Goal: Transaction & Acquisition: Purchase product/service

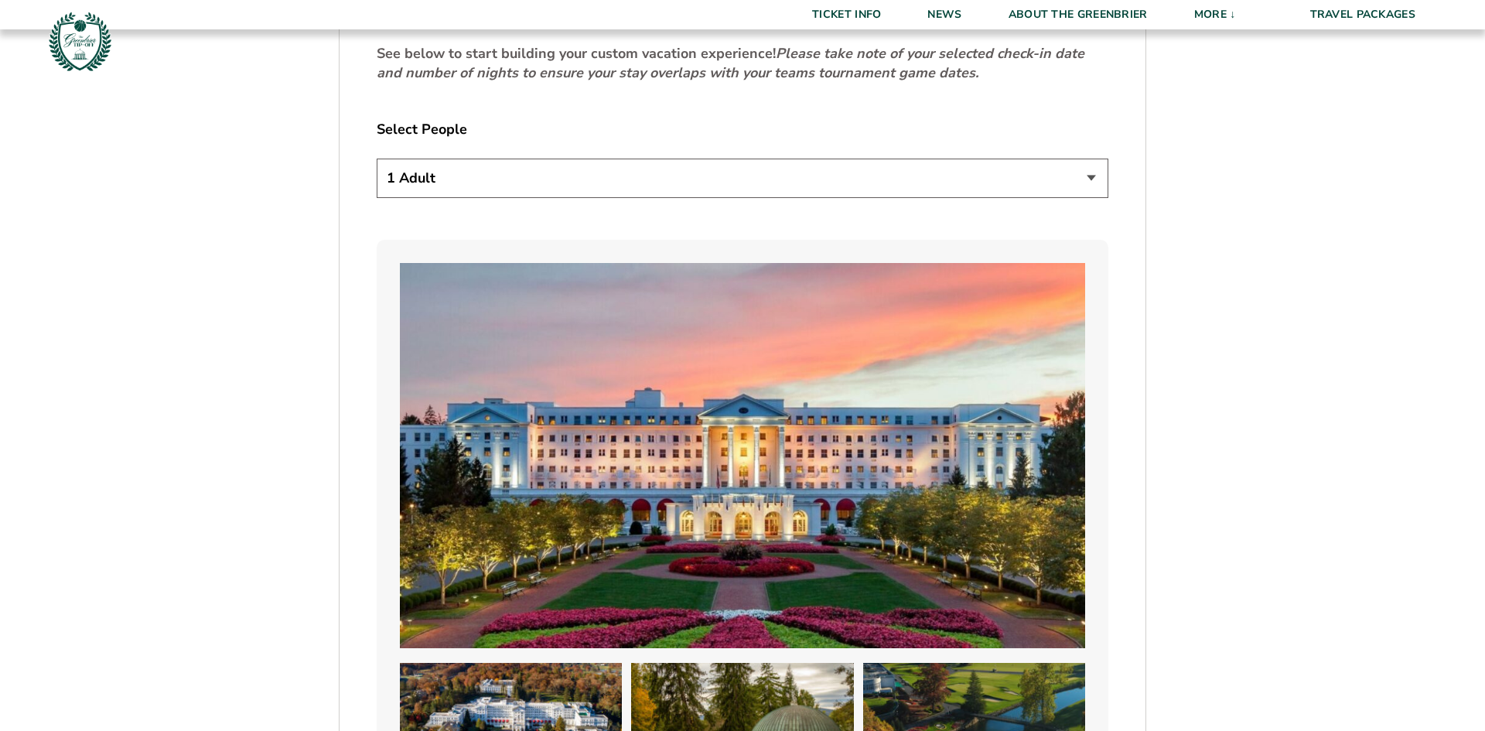
scroll to position [975, 0]
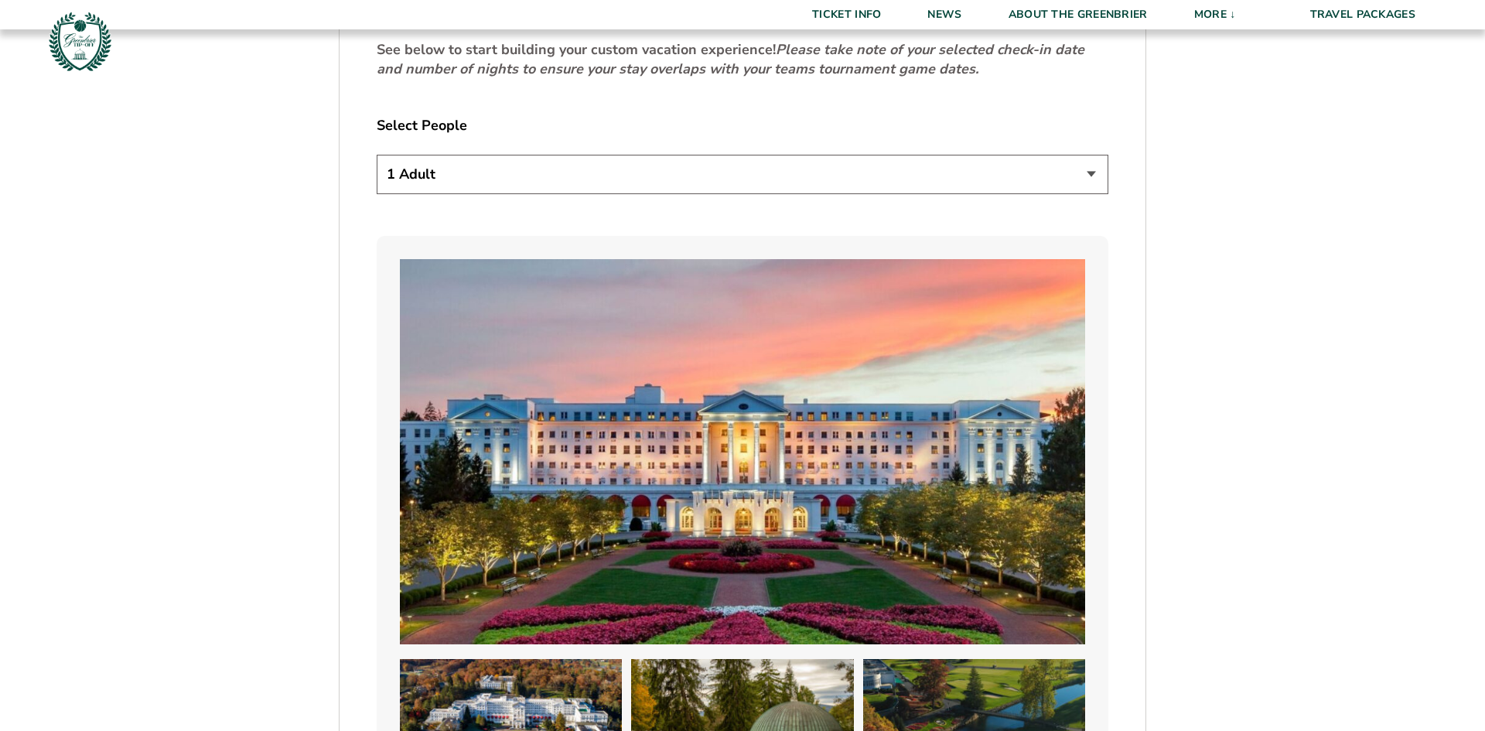
click at [1091, 174] on select "1 Adult 2 Adults 3 Adults 4 Adults 2 Adults + 1 Child 2 Adults + 2 Children 2 A…" at bounding box center [743, 174] width 732 height 39
select select "2 Adults"
click at [377, 155] on select "1 Adult 2 Adults 3 Adults 4 Adults 2 Adults + 1 Child 2 Adults + 2 Children 2 A…" at bounding box center [743, 174] width 732 height 39
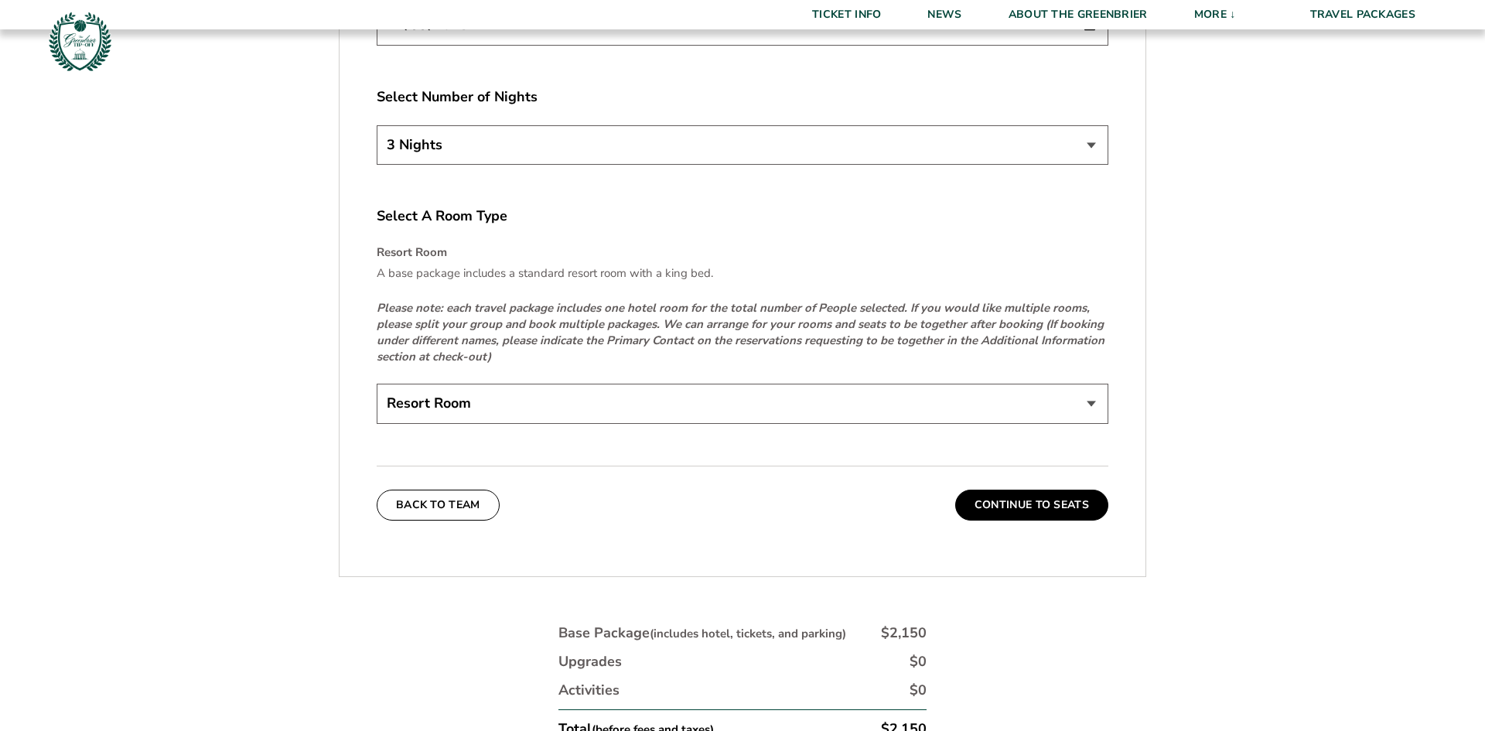
scroll to position [2304, 0]
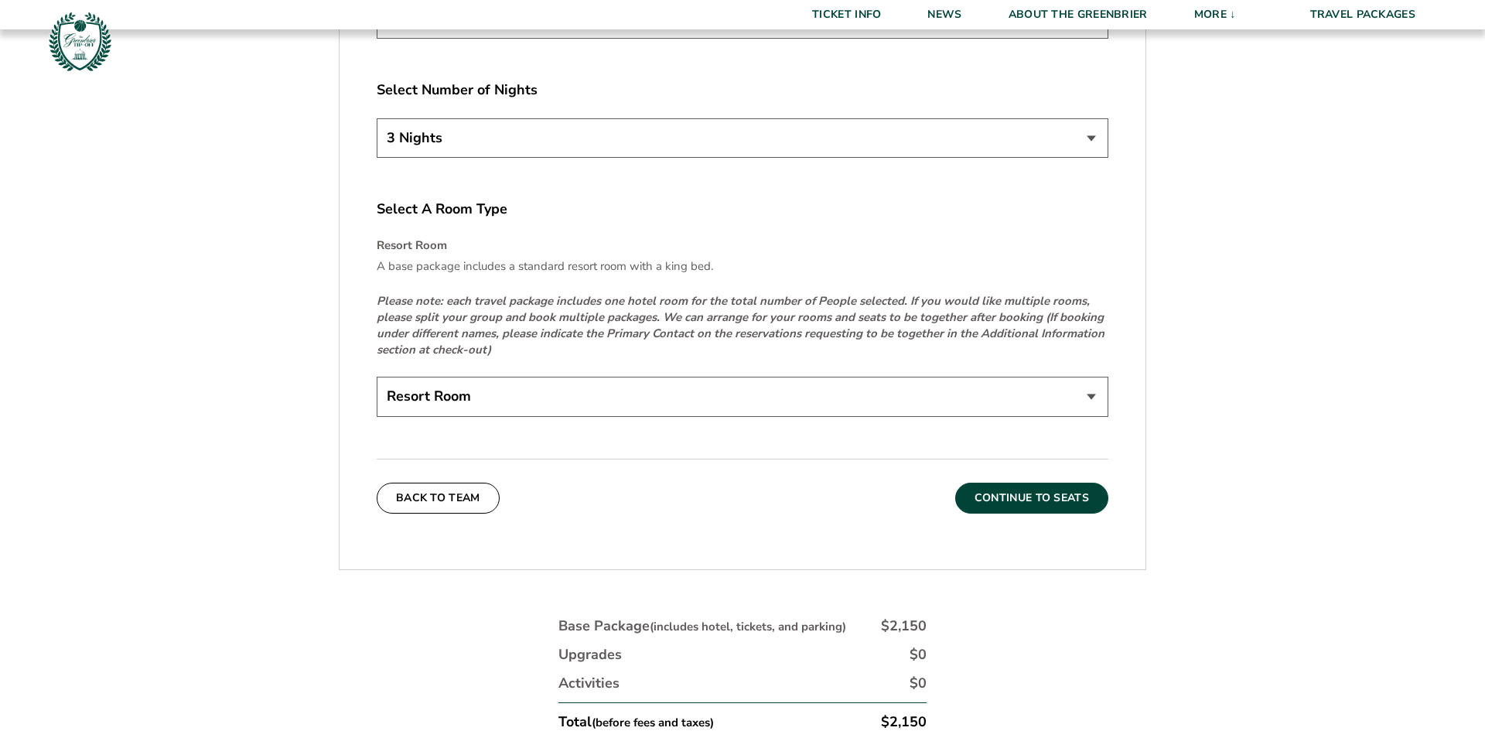
click at [1036, 493] on button "Continue To Seats" at bounding box center [1031, 498] width 153 height 31
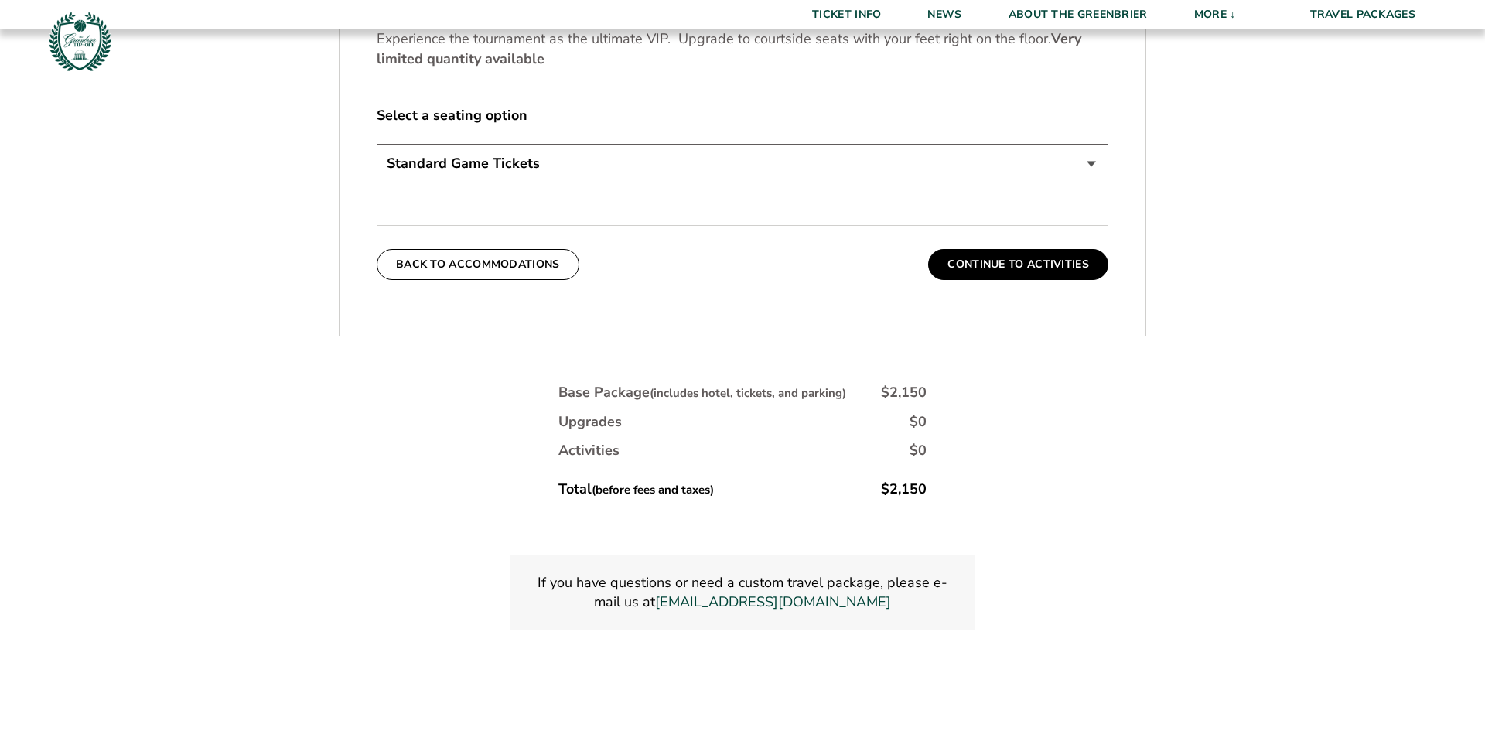
scroll to position [869, 0]
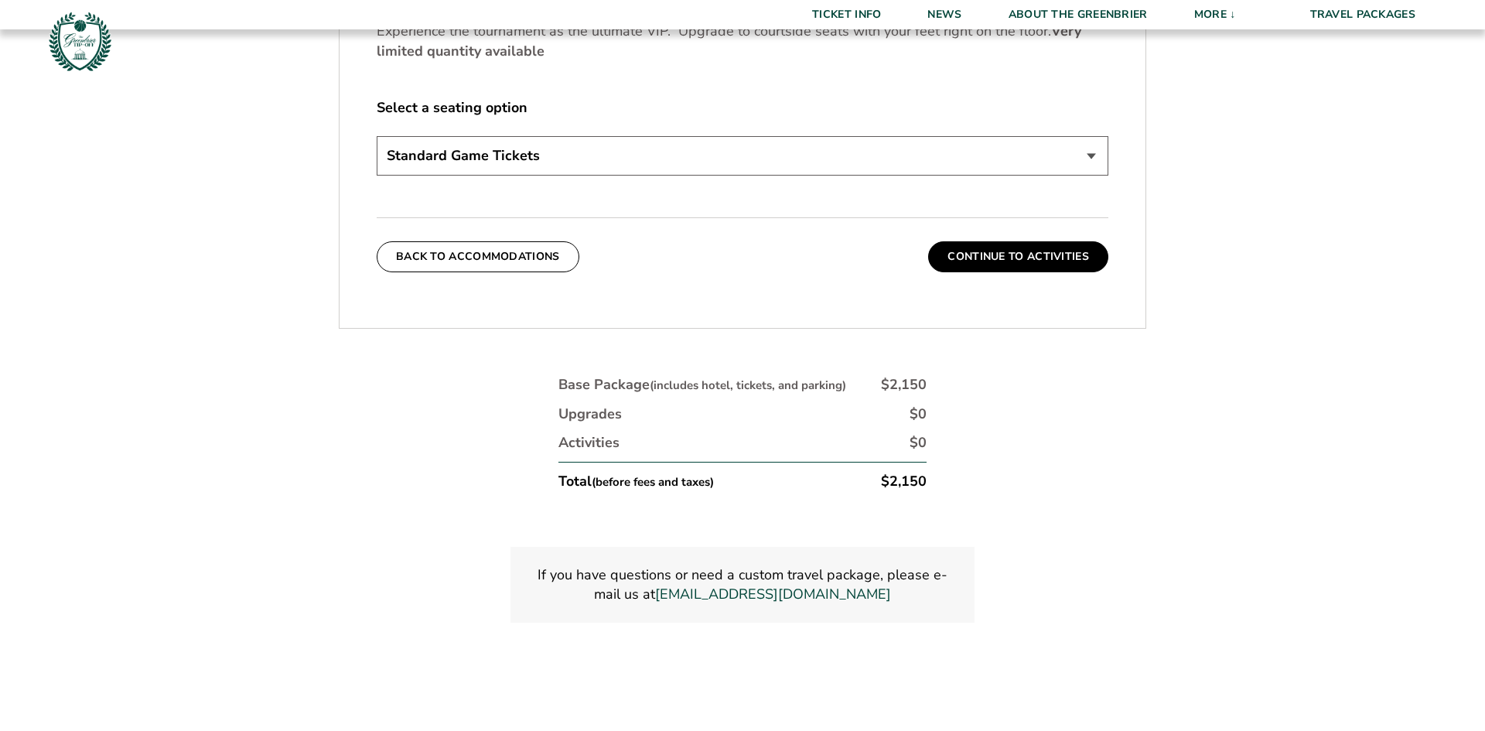
click at [1087, 156] on select "Standard Game Tickets Midcourt Seat Upgrade (+$130 per person) Courtside Seat U…" at bounding box center [743, 155] width 732 height 39
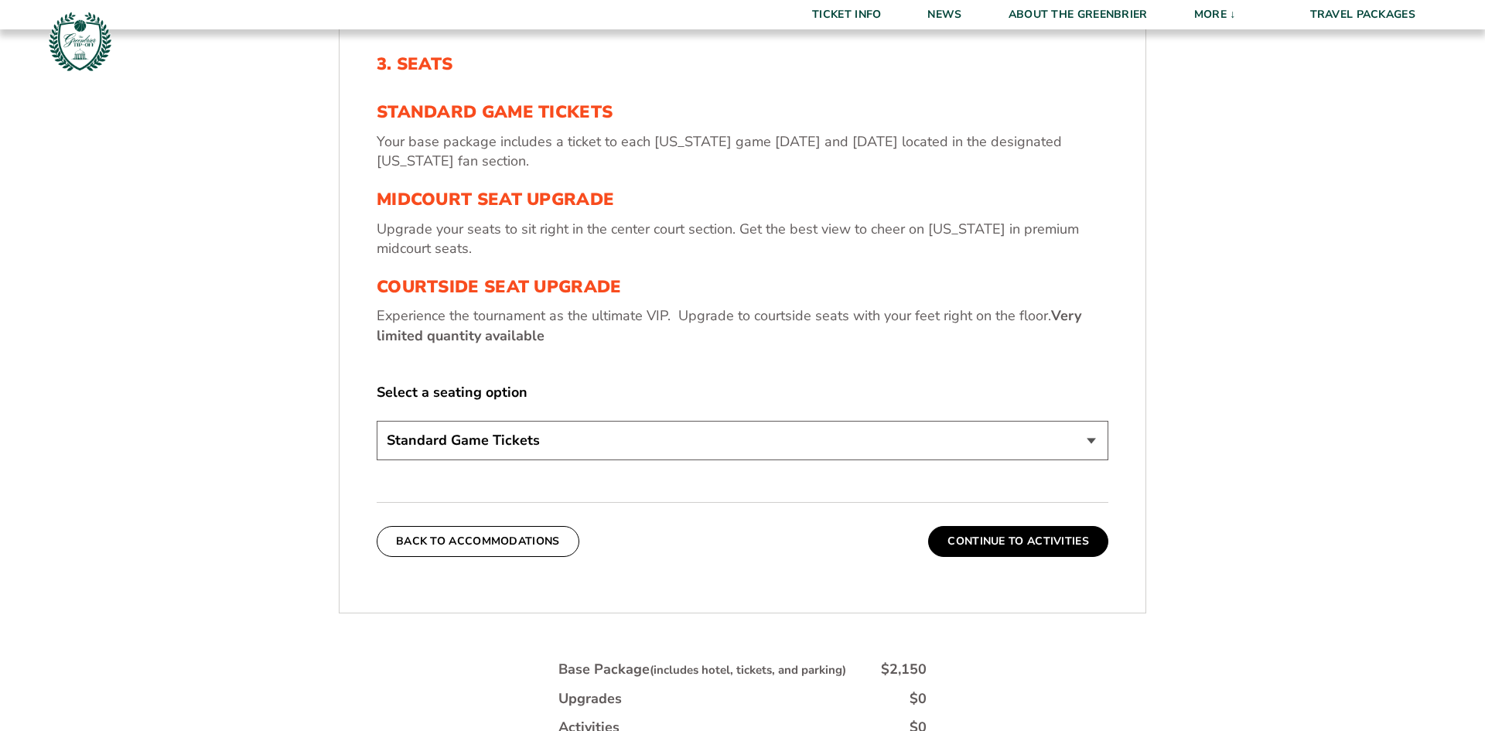
scroll to position [583, 0]
click at [1092, 445] on select "Standard Game Tickets Midcourt Seat Upgrade (+$130 per person) Courtside Seat U…" at bounding box center [743, 441] width 732 height 39
select select "Courtside Seat Upgrade"
click at [377, 422] on select "Standard Game Tickets Midcourt Seat Upgrade (+$130 per person) Courtside Seat U…" at bounding box center [743, 441] width 732 height 39
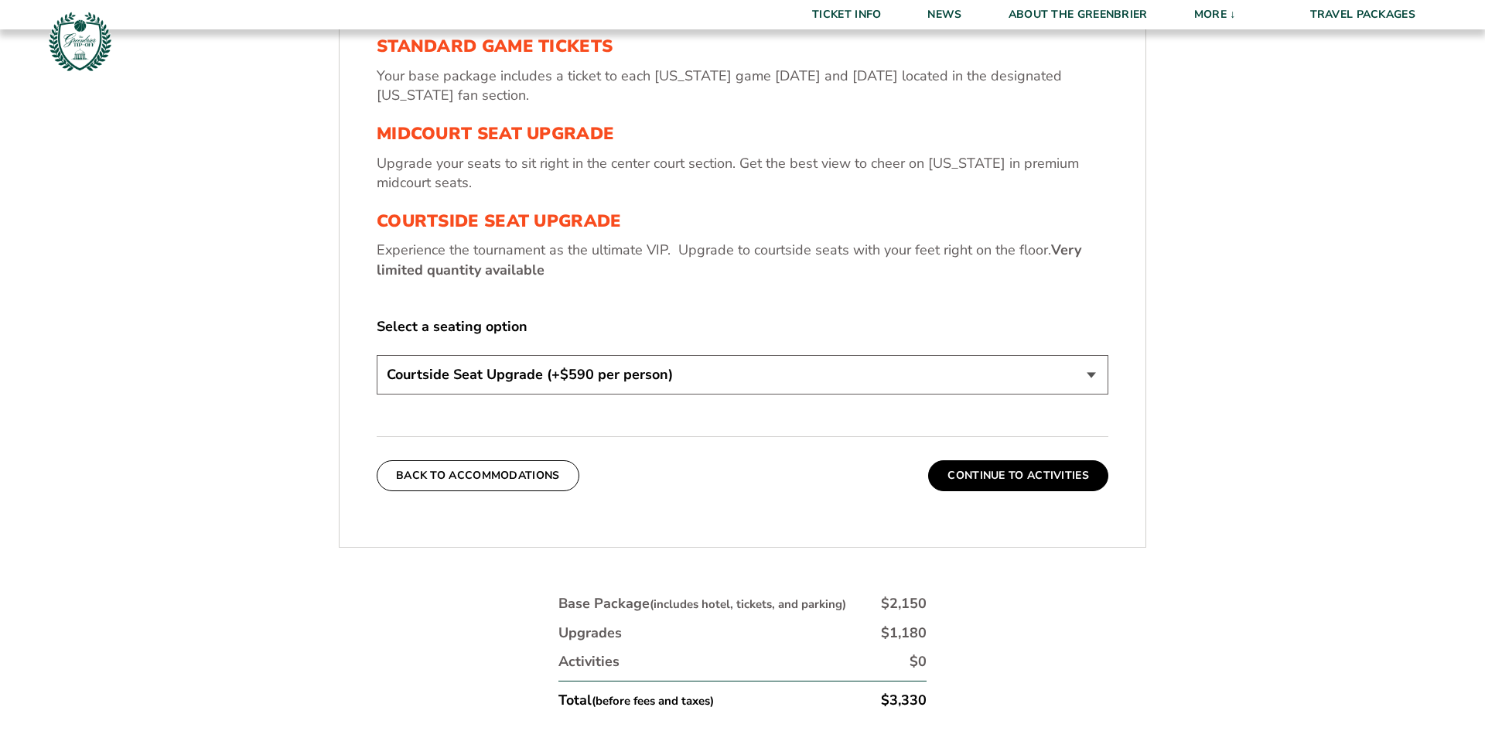
scroll to position [663, 0]
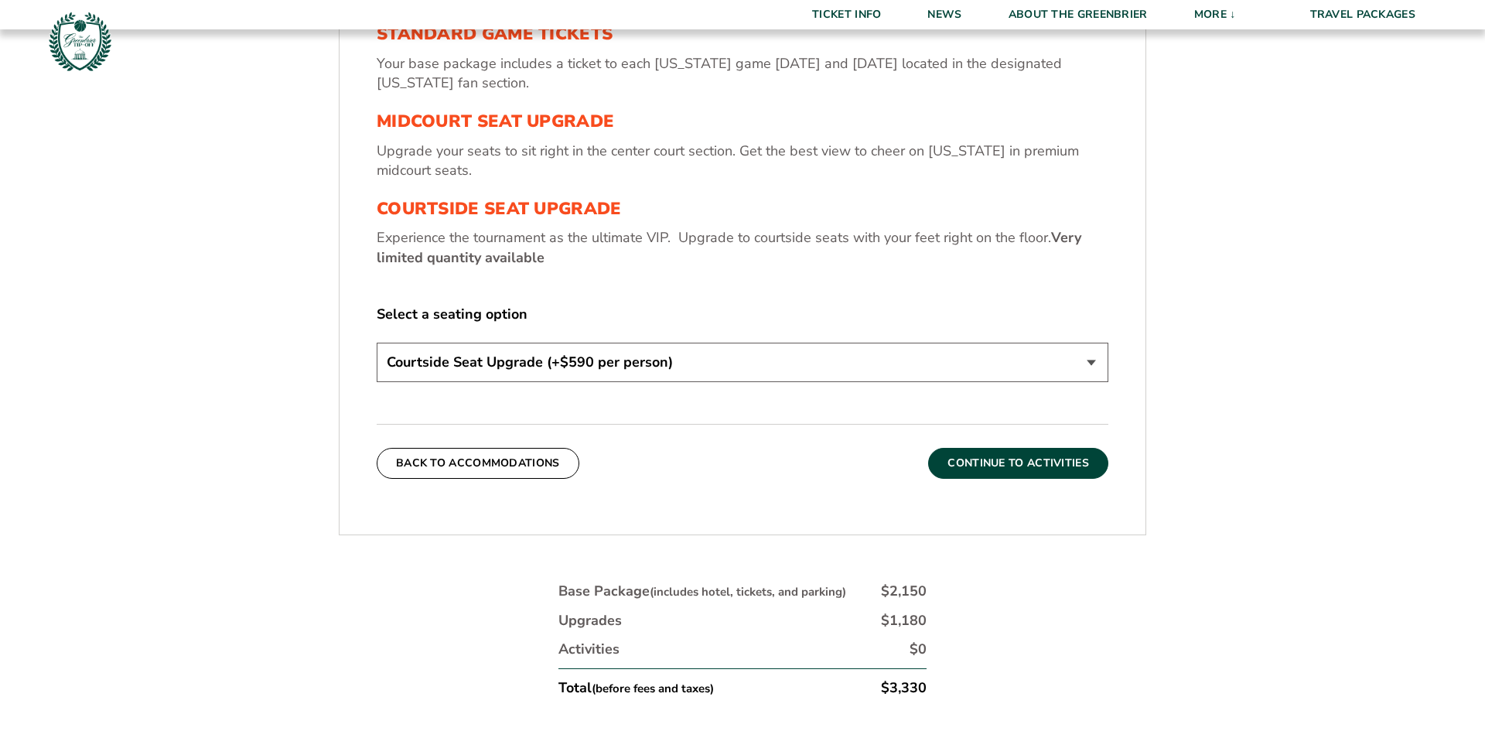
click at [1026, 462] on button "Continue To Activities" at bounding box center [1018, 463] width 180 height 31
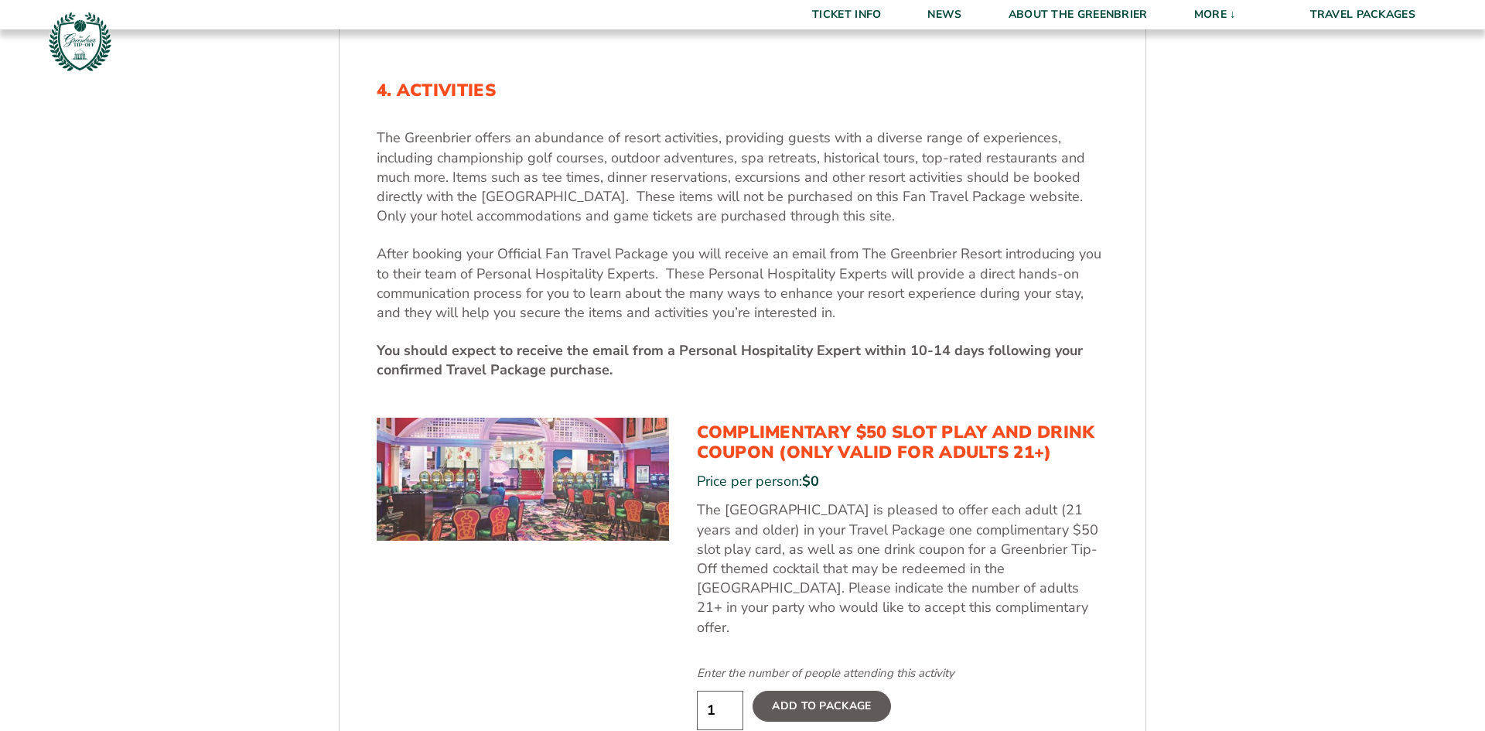
scroll to position [552, 0]
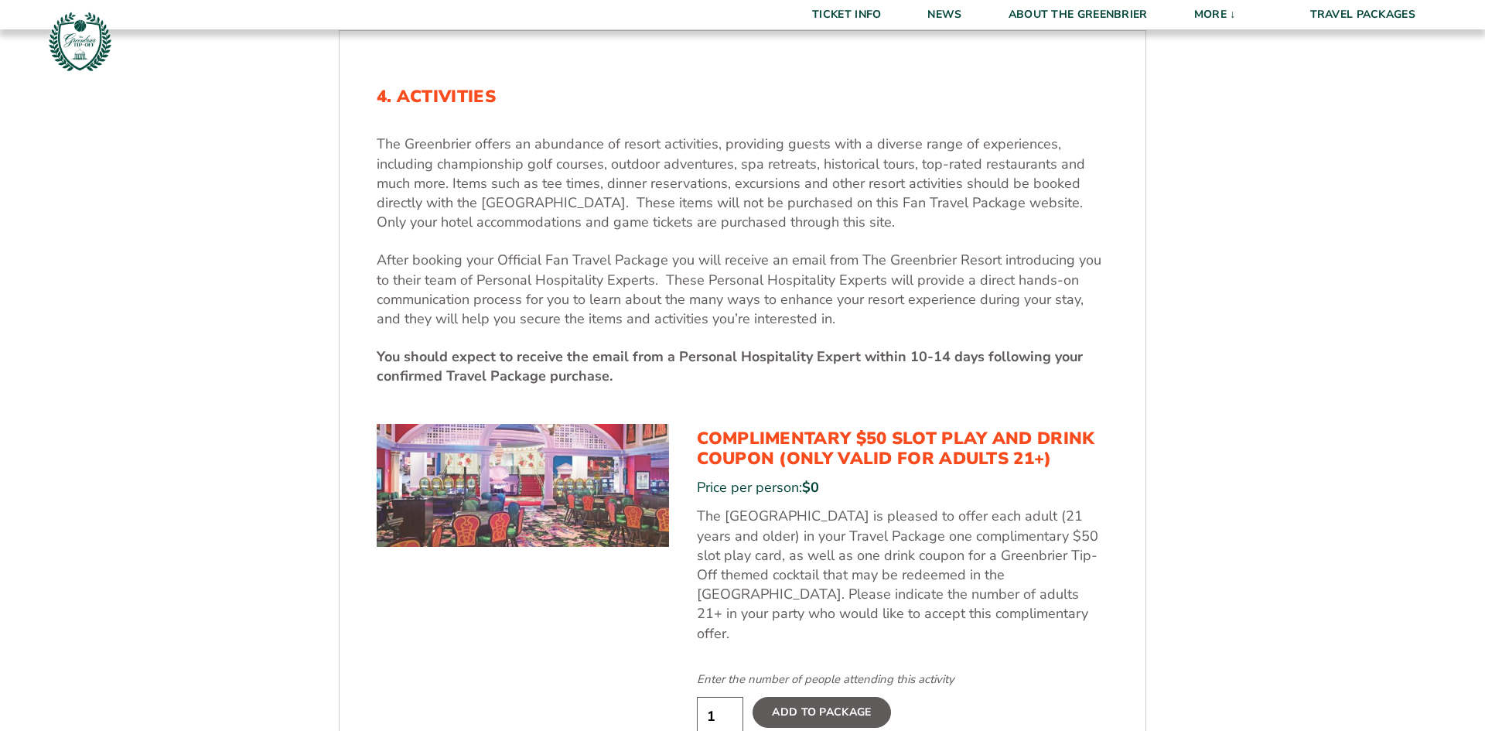
click at [730, 704] on input "1" at bounding box center [720, 716] width 46 height 39
type input "2"
click at [731, 697] on input "2" at bounding box center [720, 716] width 46 height 39
click at [828, 697] on label "Add To Package" at bounding box center [822, 712] width 138 height 31
click at [0, 0] on input "Add To Package" at bounding box center [0, 0] width 0 height 0
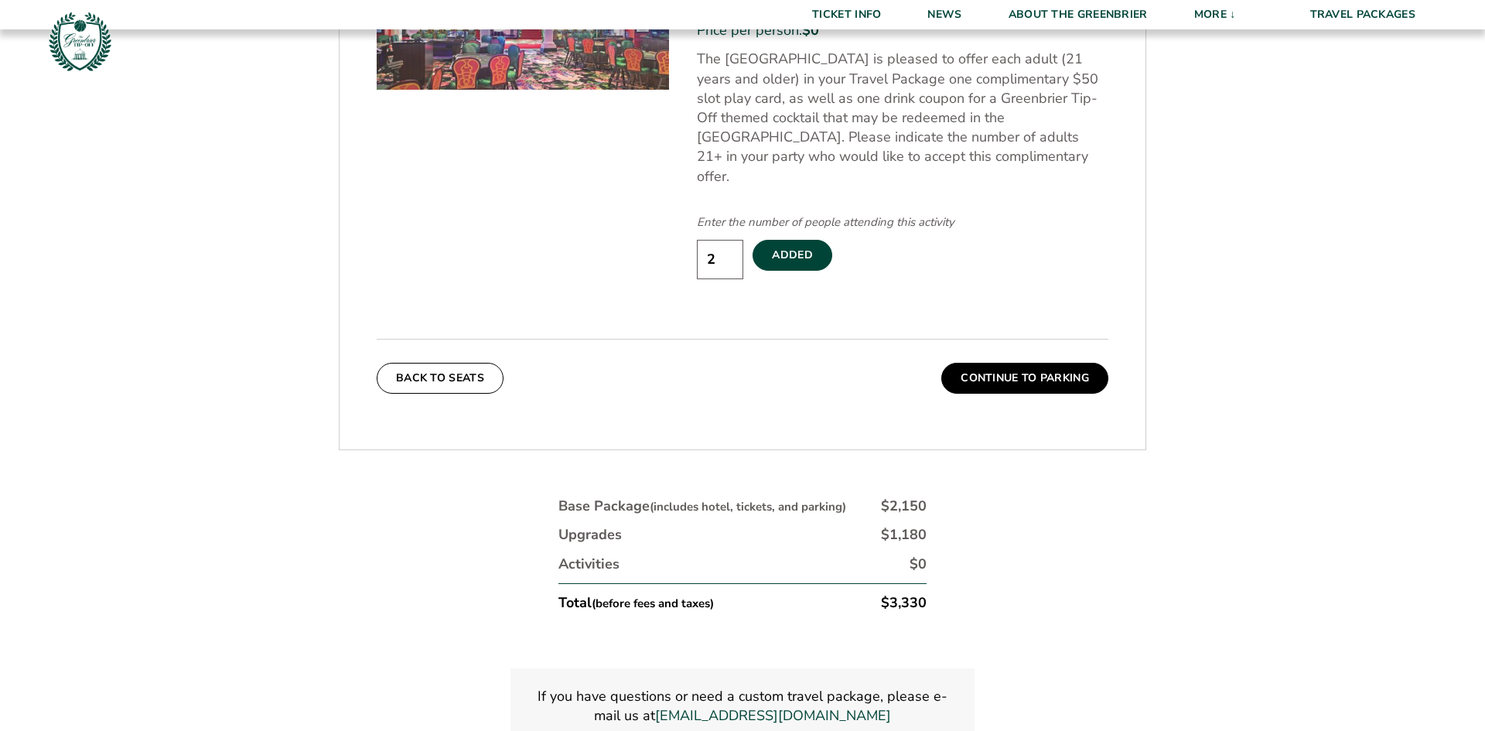
scroll to position [1011, 0]
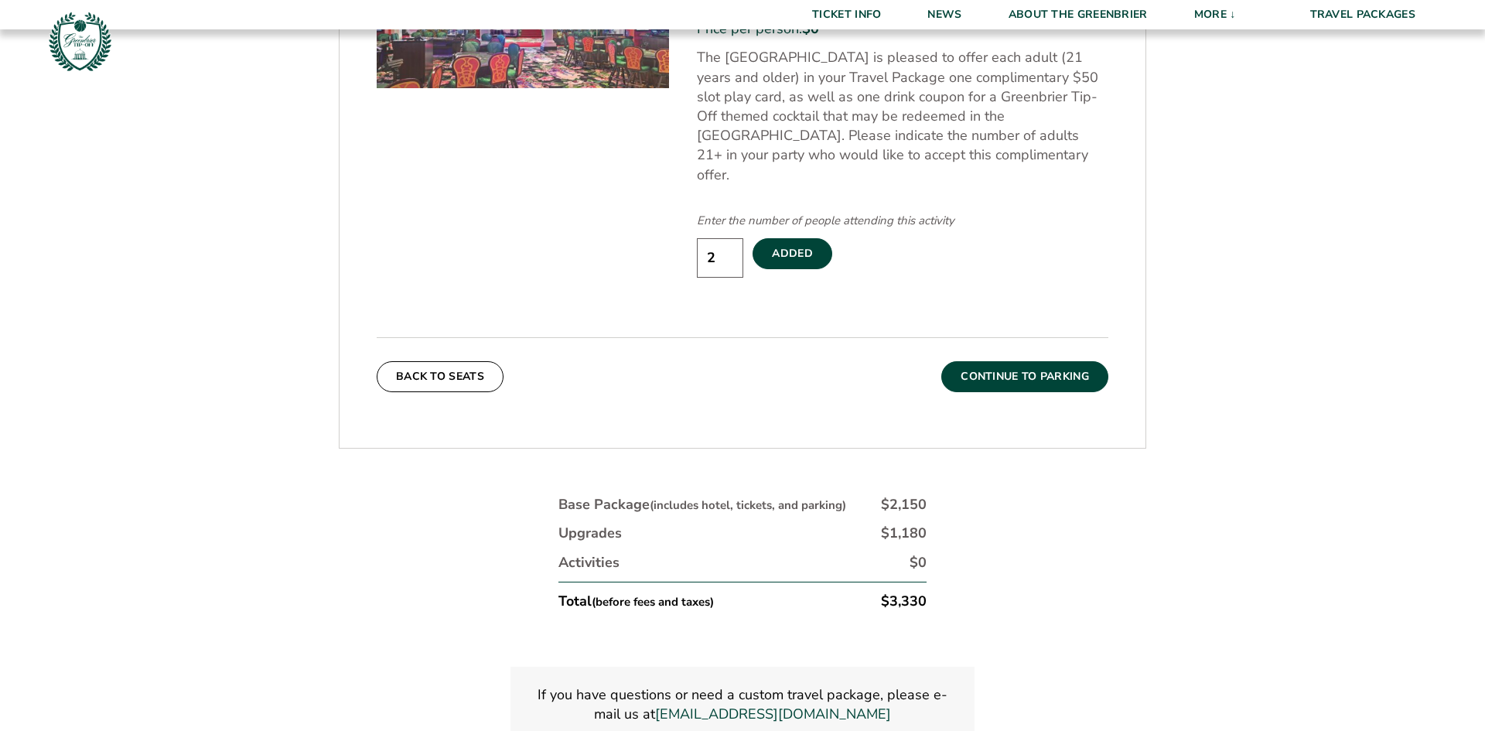
click at [1043, 361] on button "Continue To Parking" at bounding box center [1024, 376] width 167 height 31
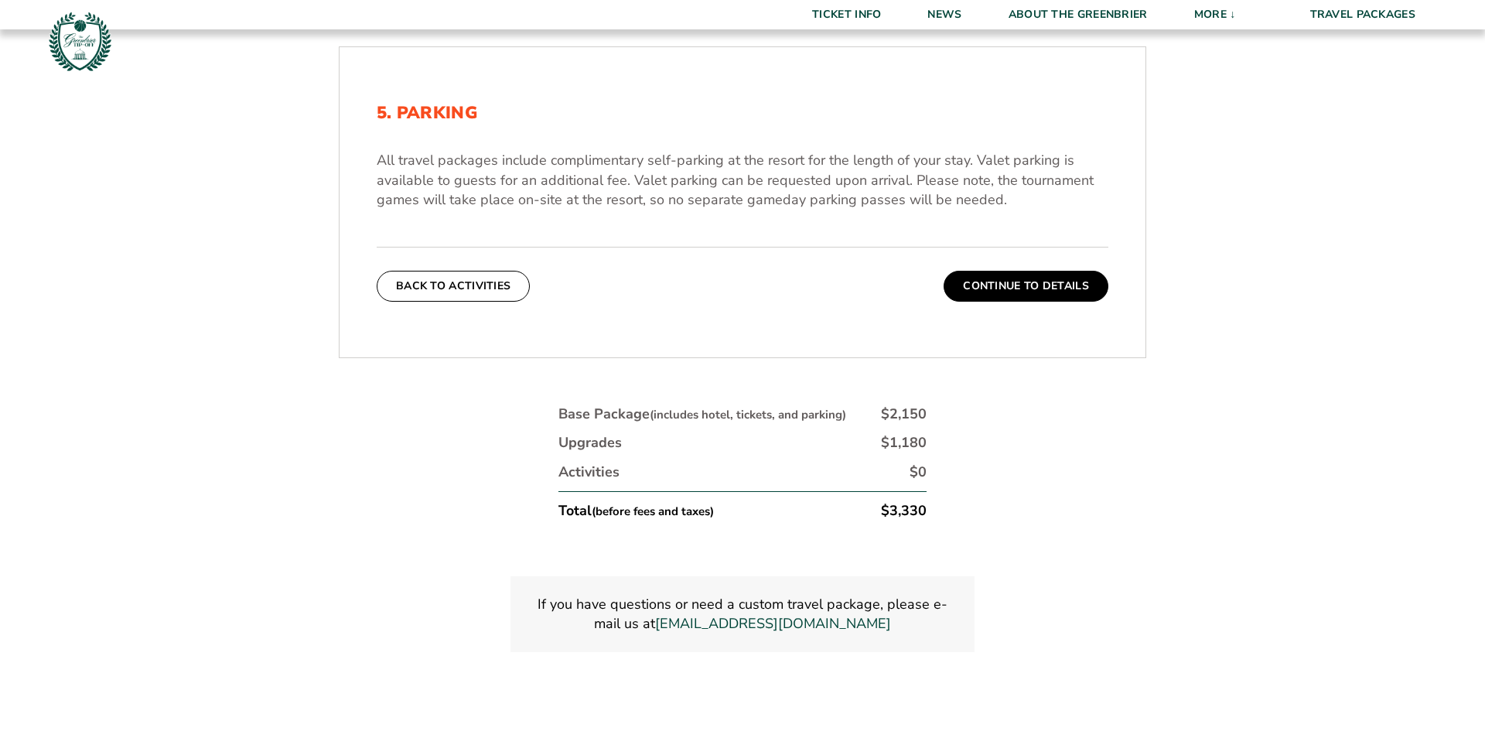
scroll to position [534, 0]
click at [1029, 288] on button "Continue To Details" at bounding box center [1026, 288] width 165 height 31
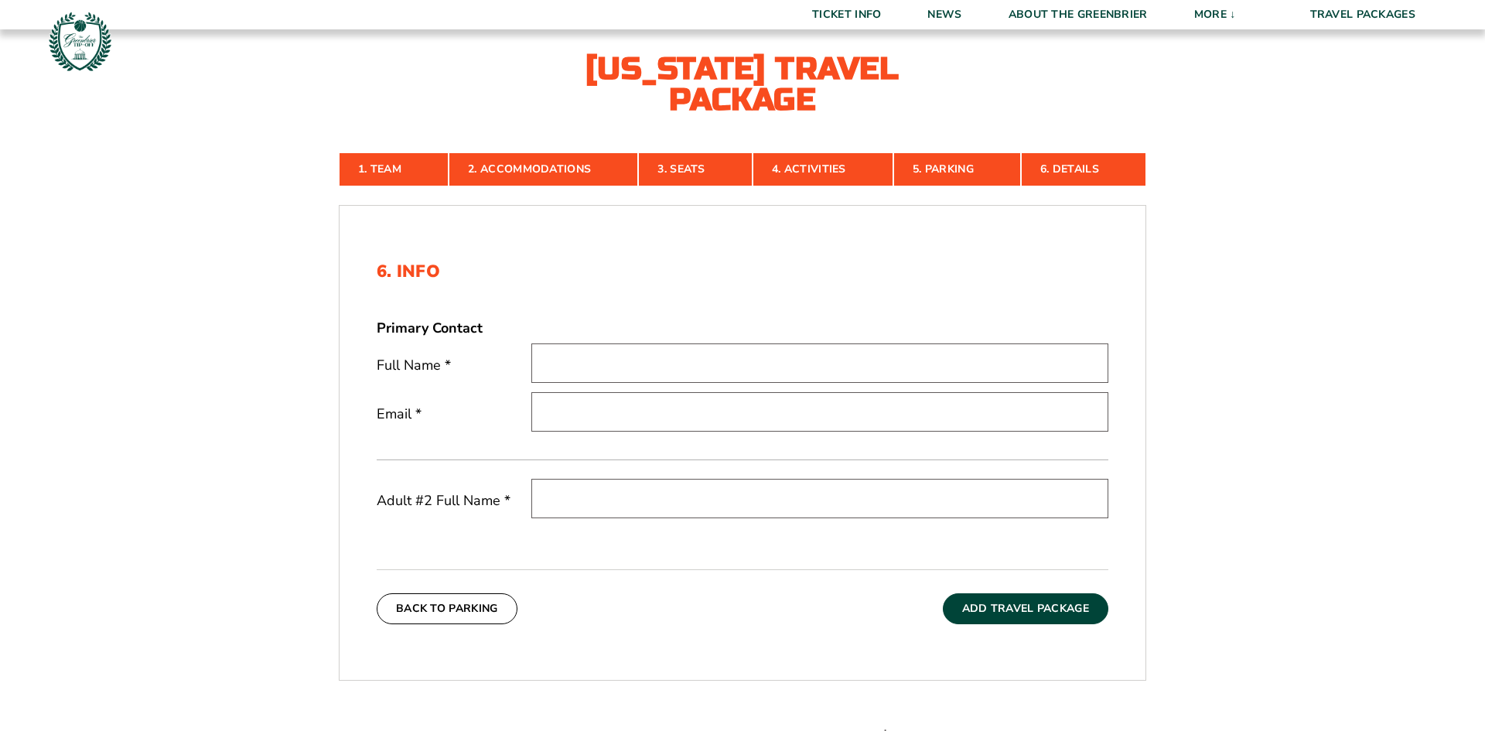
scroll to position [375, 0]
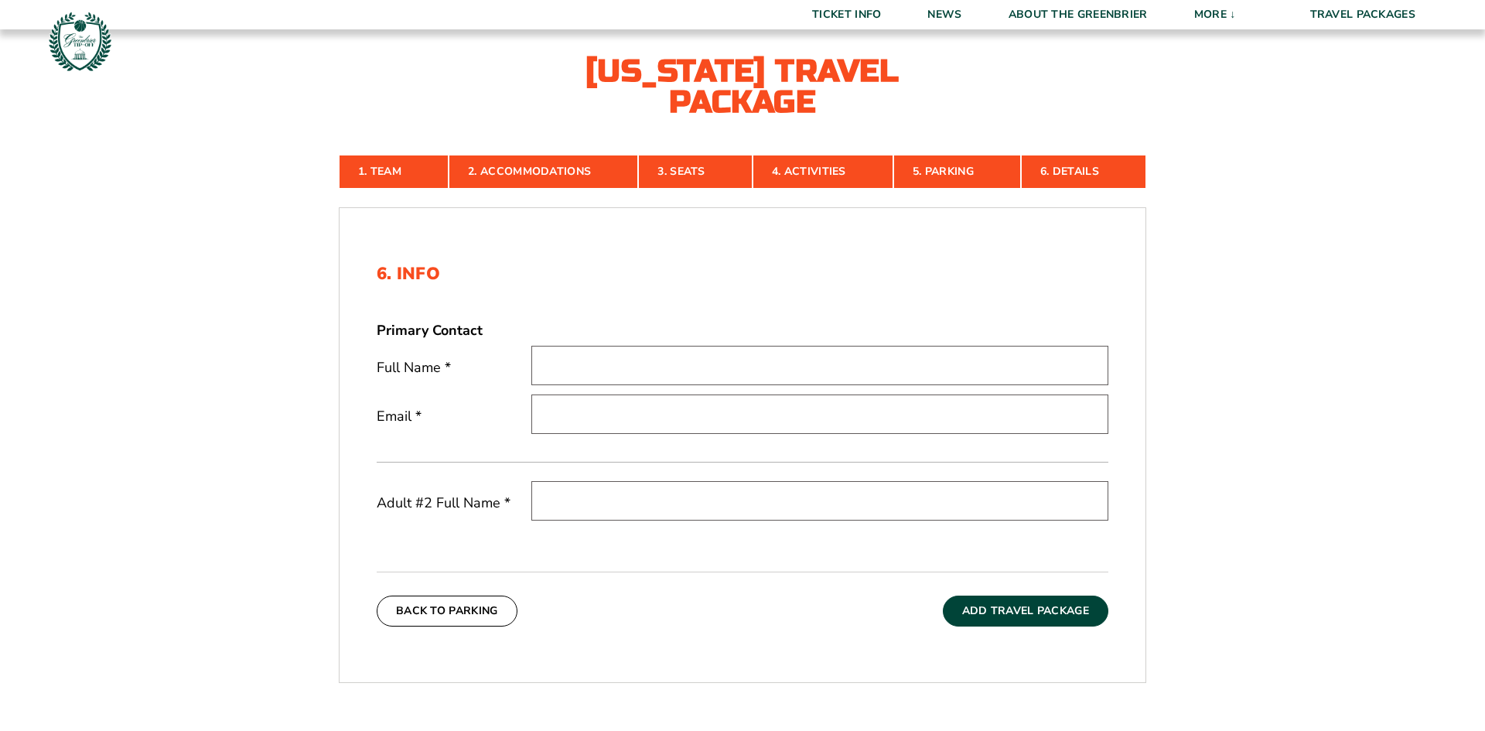
click at [558, 367] on input "text" at bounding box center [819, 365] width 577 height 39
type input "[PERSON_NAME]"
click at [541, 422] on input "email" at bounding box center [819, 413] width 577 height 39
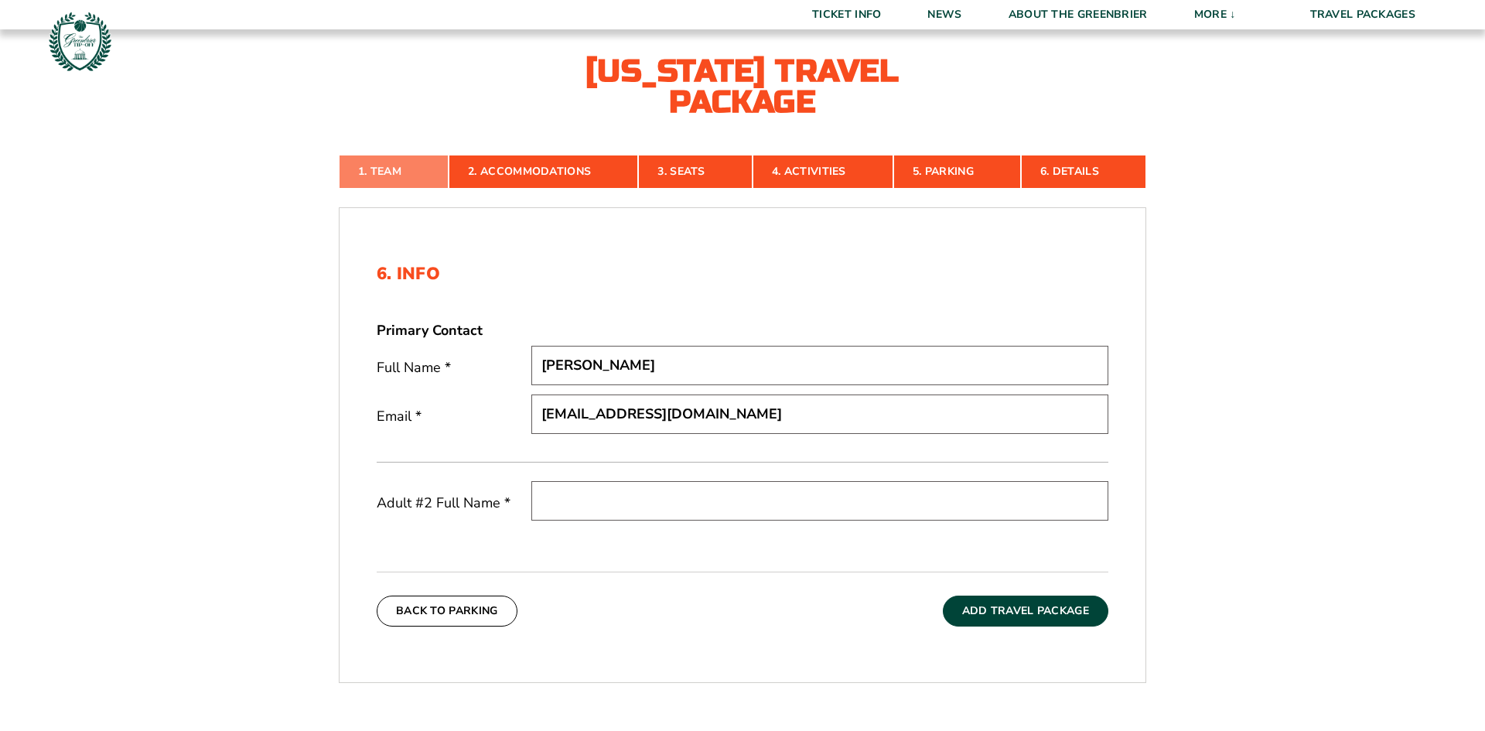
type input "[EMAIL_ADDRESS][DOMAIN_NAME]"
click at [394, 169] on link "1. Team" at bounding box center [394, 172] width 110 height 34
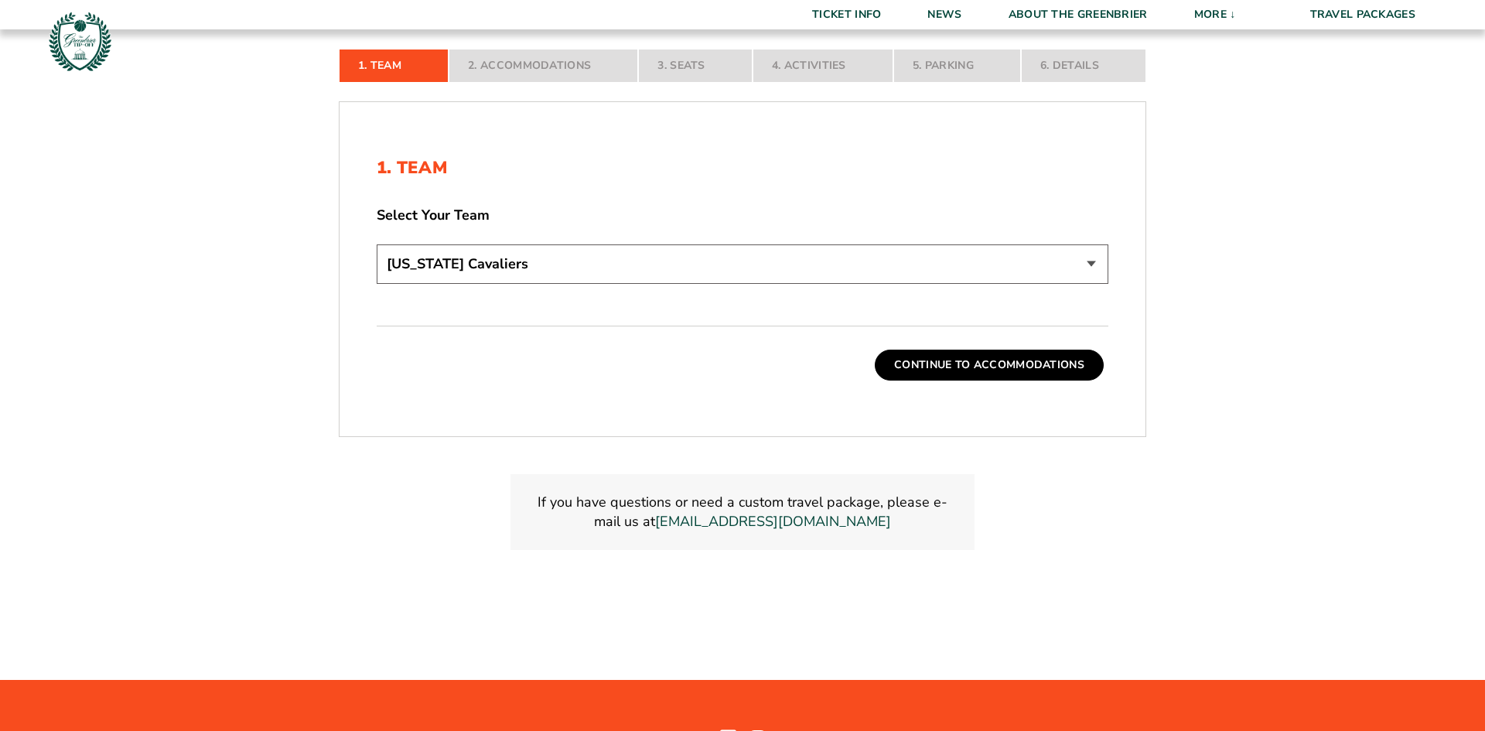
scroll to position [514, 0]
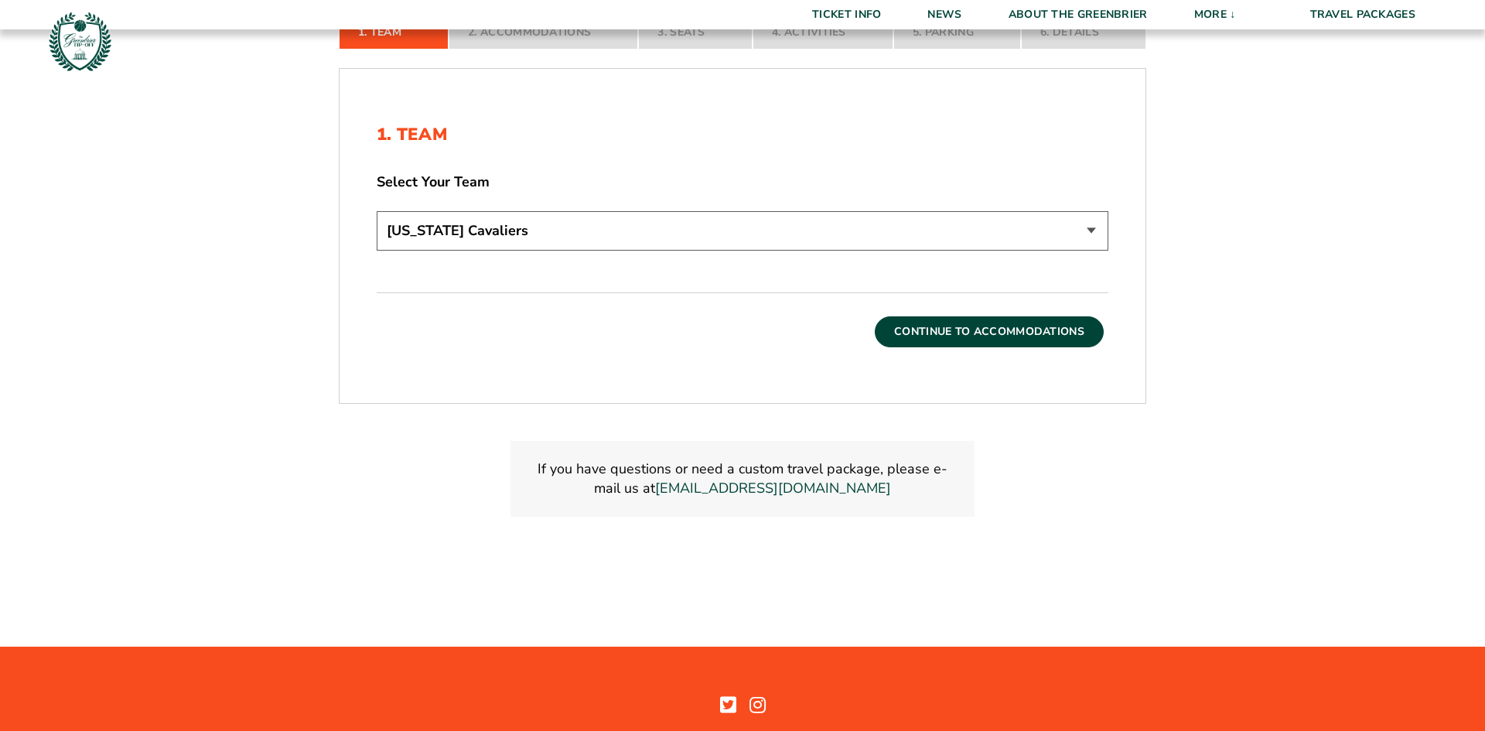
click at [995, 329] on button "Continue To Accommodations" at bounding box center [989, 331] width 229 height 31
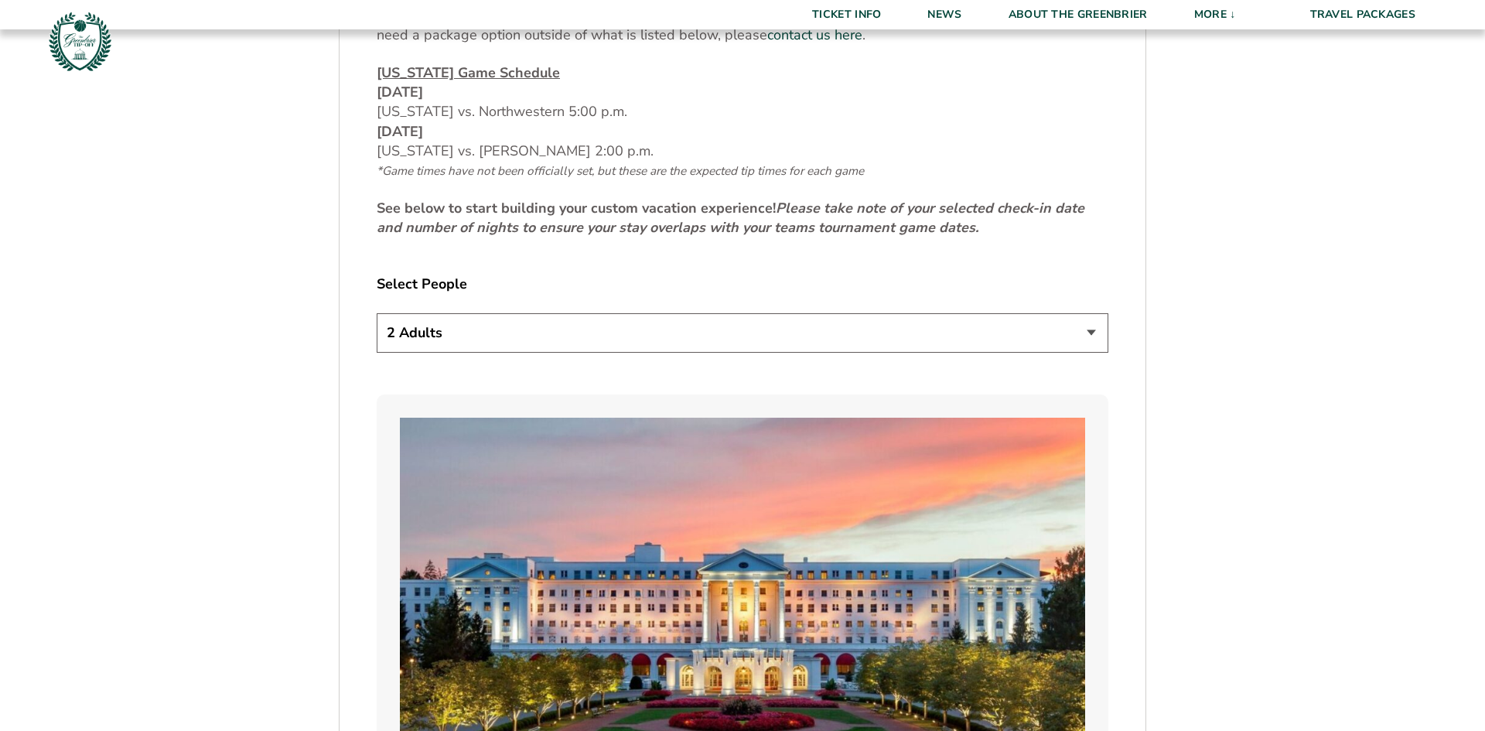
scroll to position [821, 0]
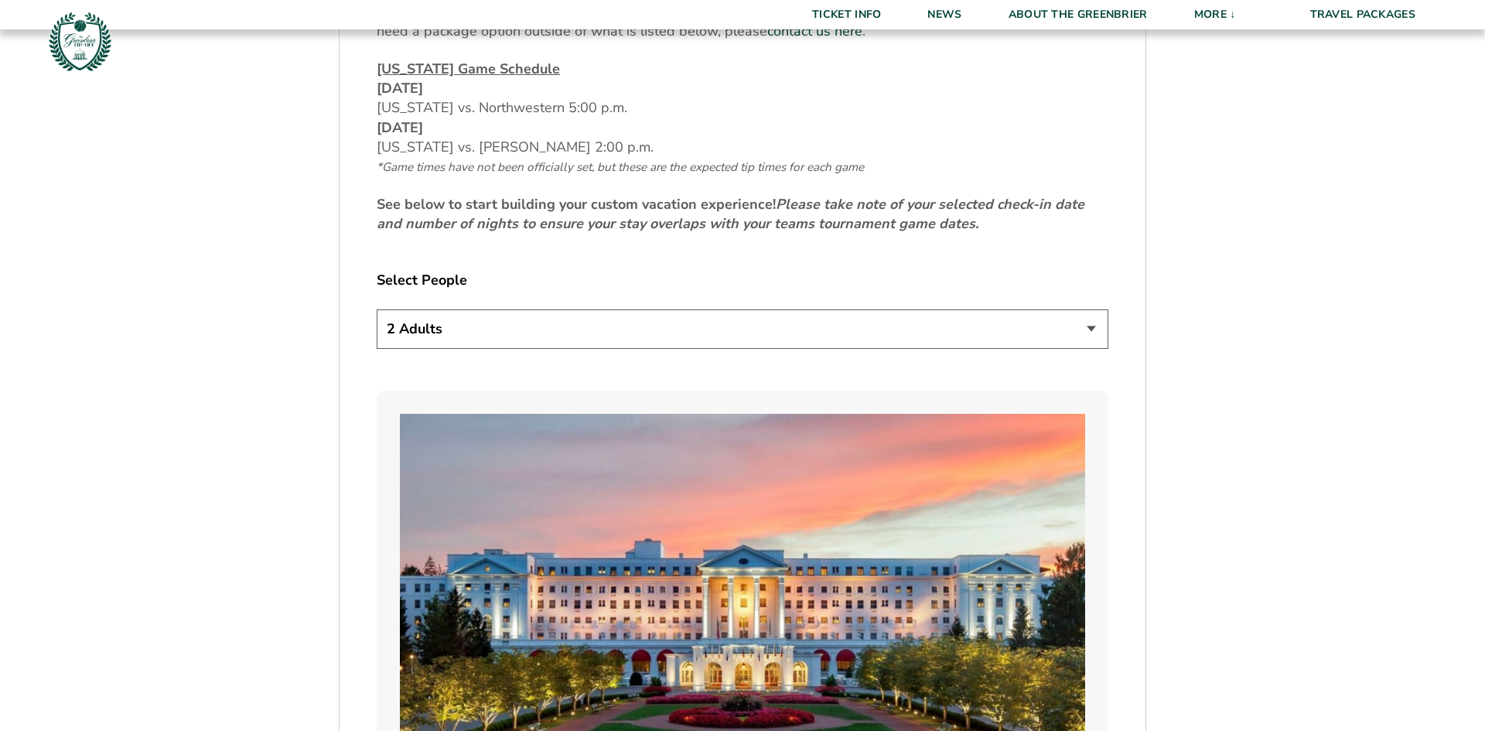
click at [1095, 326] on select "1 Adult 2 Adults 3 Adults 4 Adults 2 Adults + 1 Child 2 Adults + 2 Children 2 A…" at bounding box center [743, 328] width 732 height 39
select select "1 Adult"
click at [377, 309] on select "1 Adult 2 Adults 3 Adults 4 Adults 2 Adults + 1 Child 2 Adults + 2 Children 2 A…" at bounding box center [743, 328] width 732 height 39
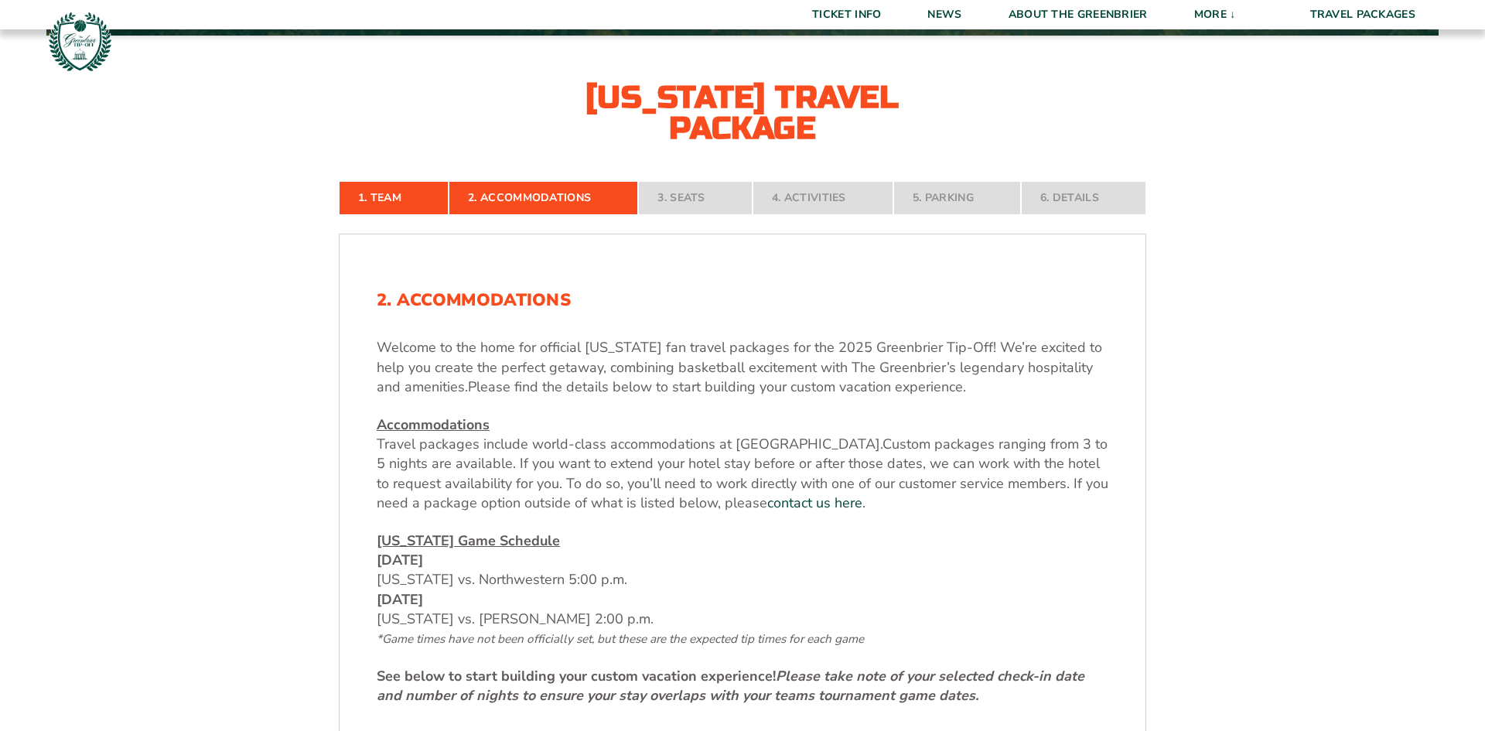
scroll to position [323, 0]
